Goal: Transaction & Acquisition: Subscribe to service/newsletter

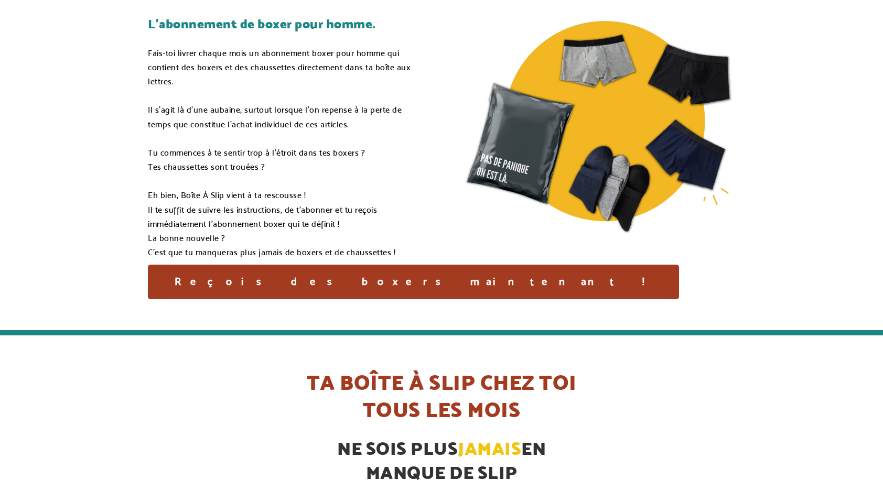
scroll to position [157, 0]
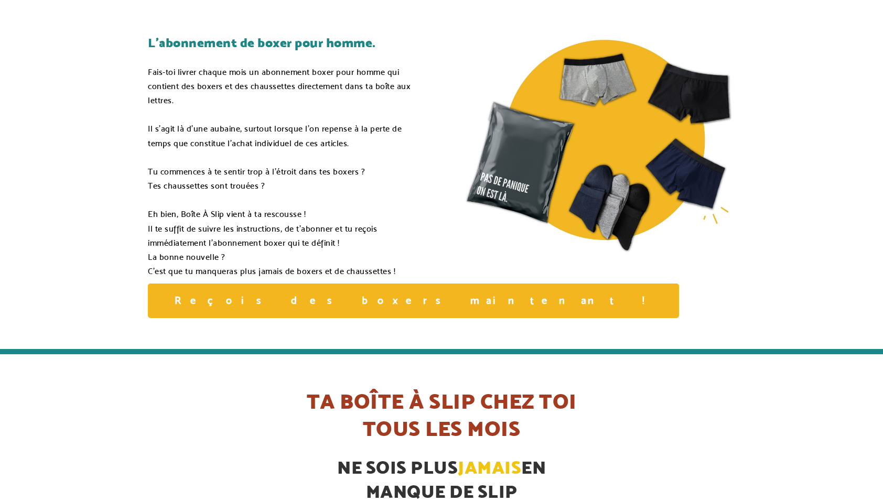
click at [231, 308] on div "Reçois des boxers maintenant !" at bounding box center [413, 301] width 531 height 35
click at [241, 299] on div "Reçois des boxers maintenant !" at bounding box center [413, 301] width 531 height 35
click at [291, 288] on div "Reçois des boxers maintenant !" at bounding box center [413, 301] width 531 height 35
click at [289, 289] on div "Reçois des boxers maintenant !" at bounding box center [413, 301] width 531 height 35
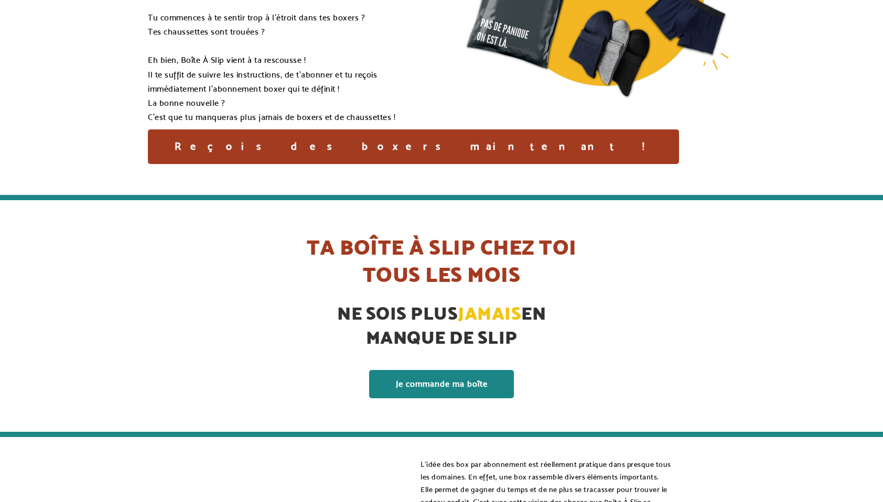
scroll to position [420, 0]
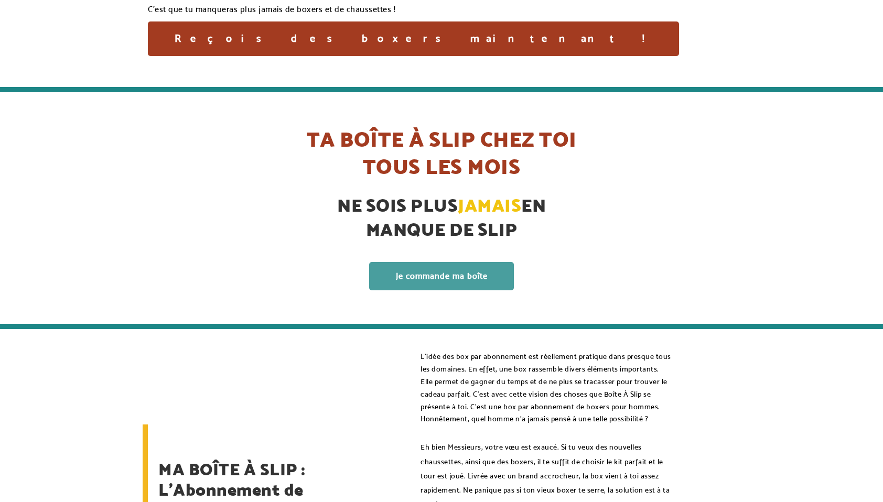
click at [434, 274] on link "Je commande ma boîte" at bounding box center [441, 276] width 145 height 28
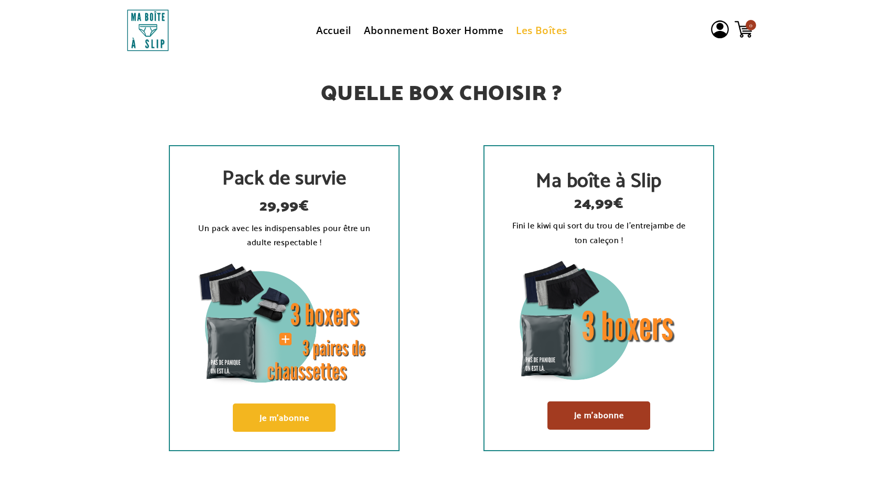
click at [301, 420] on link "Je m'abonne" at bounding box center [284, 418] width 103 height 28
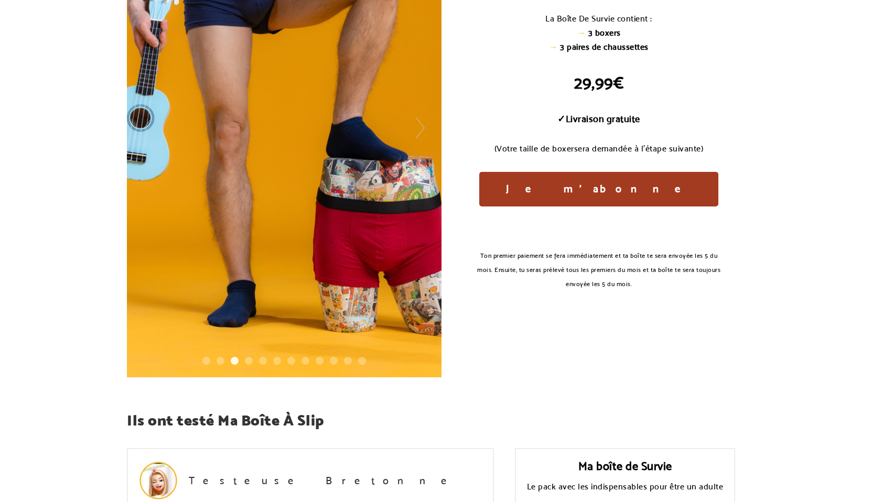
scroll to position [157, 0]
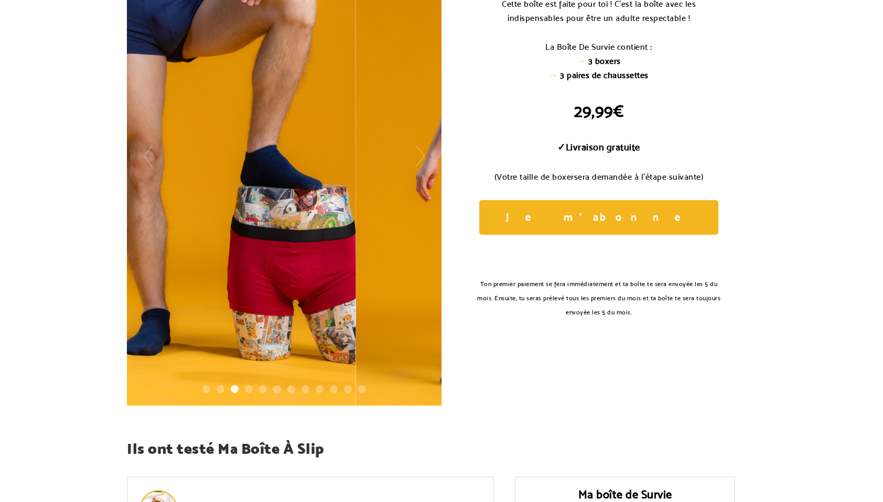
click at [567, 223] on link "Je m'abonne" at bounding box center [598, 217] width 239 height 35
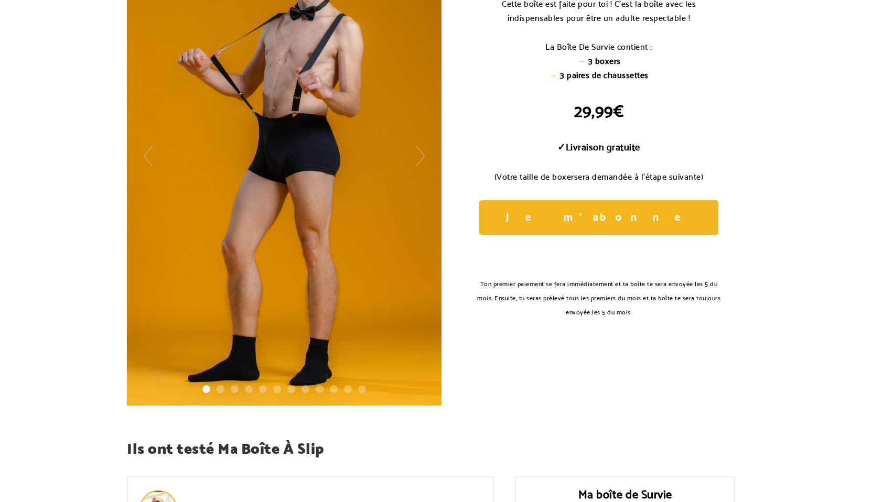
click at [558, 218] on link "Je m'abonne" at bounding box center [598, 217] width 239 height 35
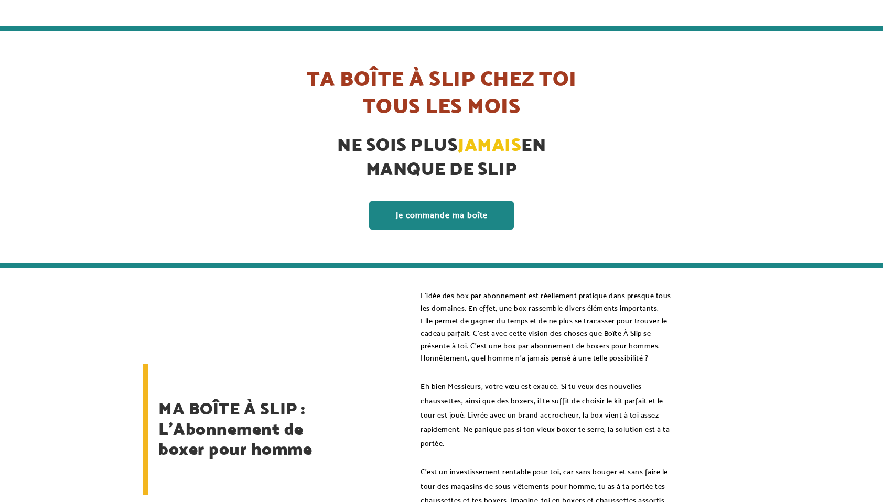
scroll to position [420, 0]
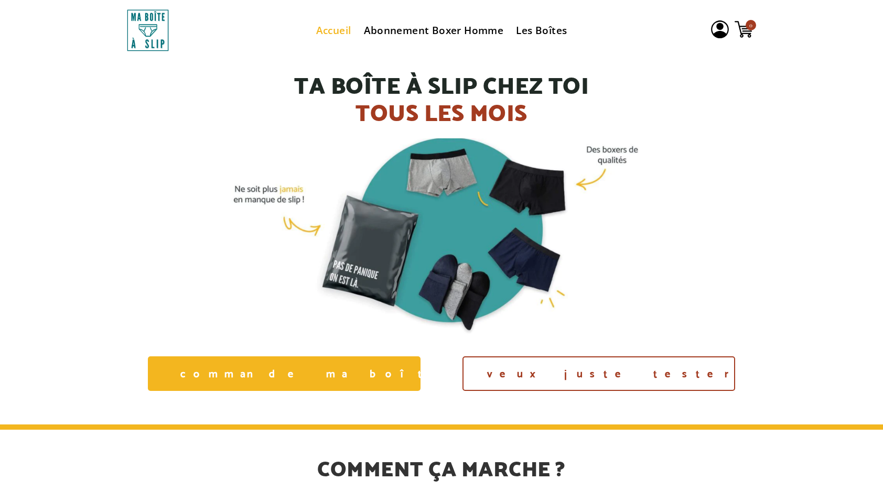
click at [359, 370] on link "Je commande ma boîte" at bounding box center [284, 374] width 273 height 35
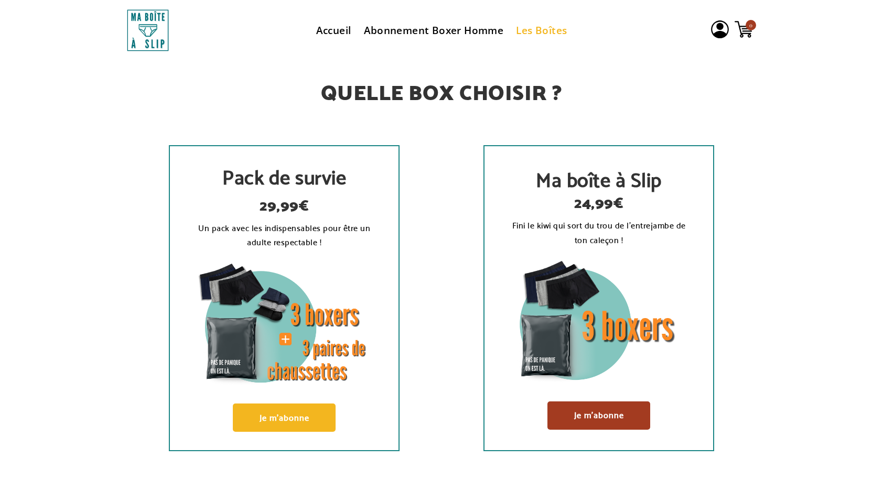
click at [321, 415] on link "Je m'abonne" at bounding box center [284, 418] width 103 height 28
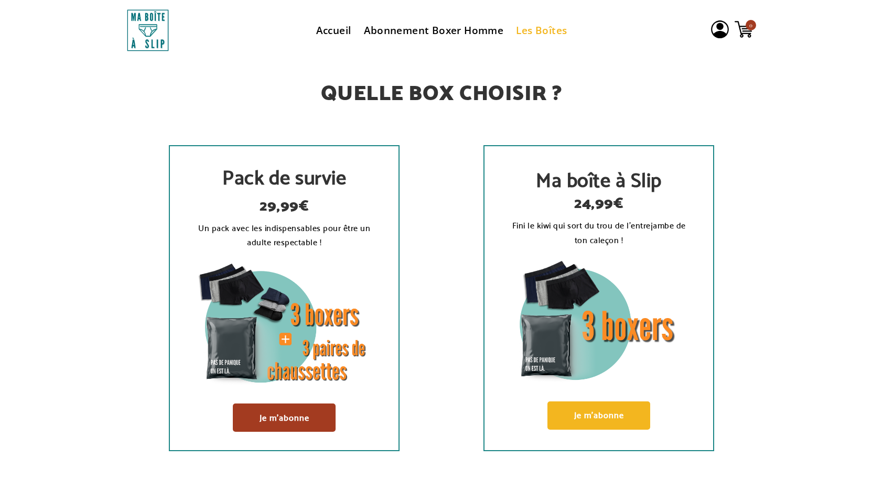
click at [597, 414] on link "Je m'abonne" at bounding box center [599, 416] width 103 height 28
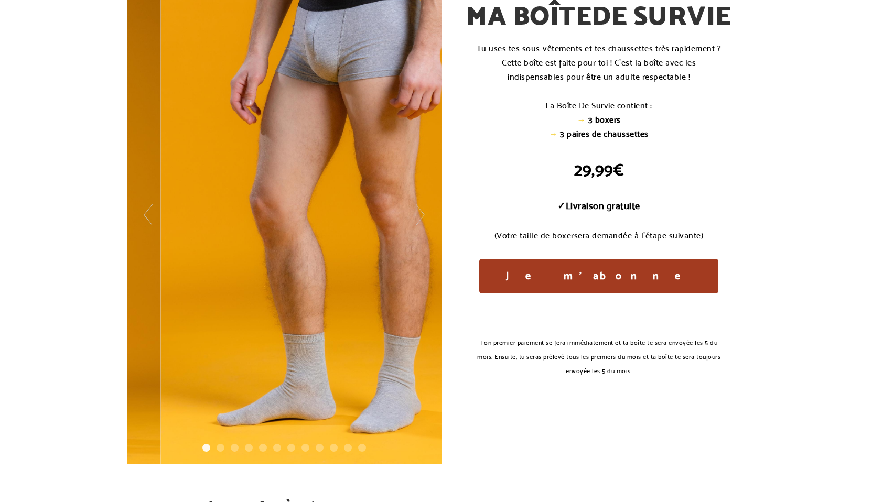
scroll to position [105, 0]
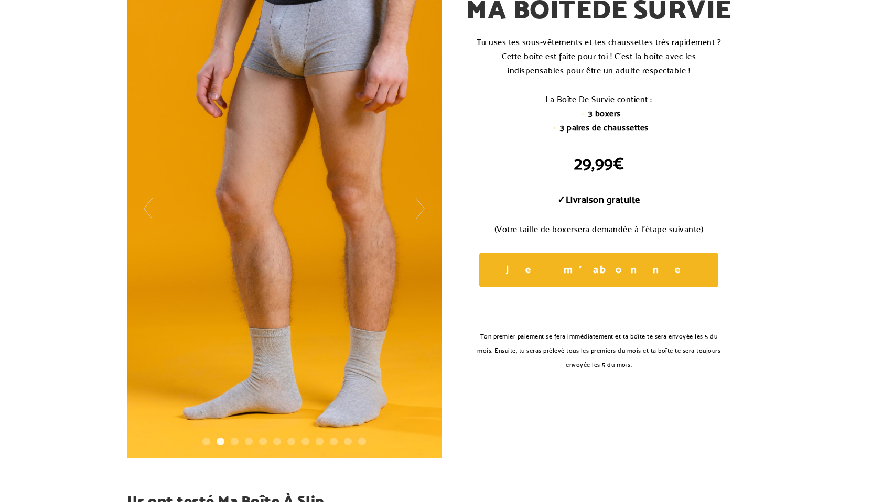
click at [593, 274] on span "Je m'abonne" at bounding box center [599, 269] width 187 height 13
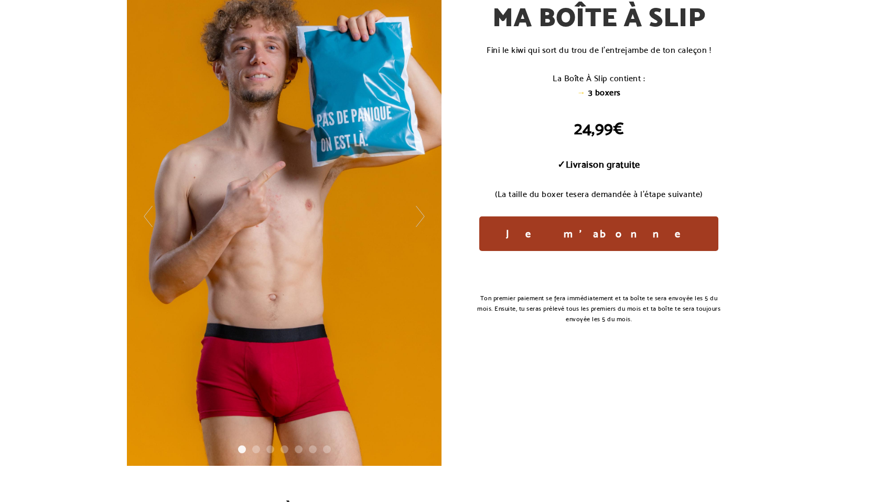
scroll to position [105, 0]
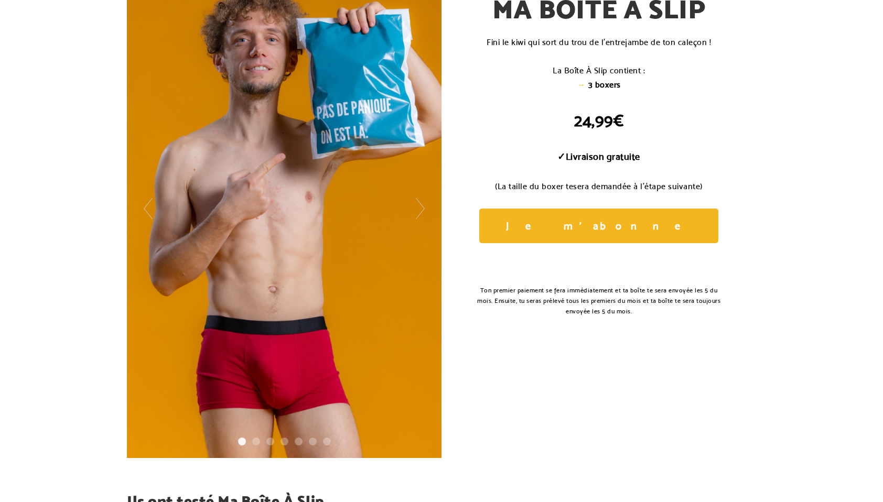
click at [596, 236] on link "Je m'abonne" at bounding box center [598, 226] width 239 height 35
